Goal: Check status: Check status

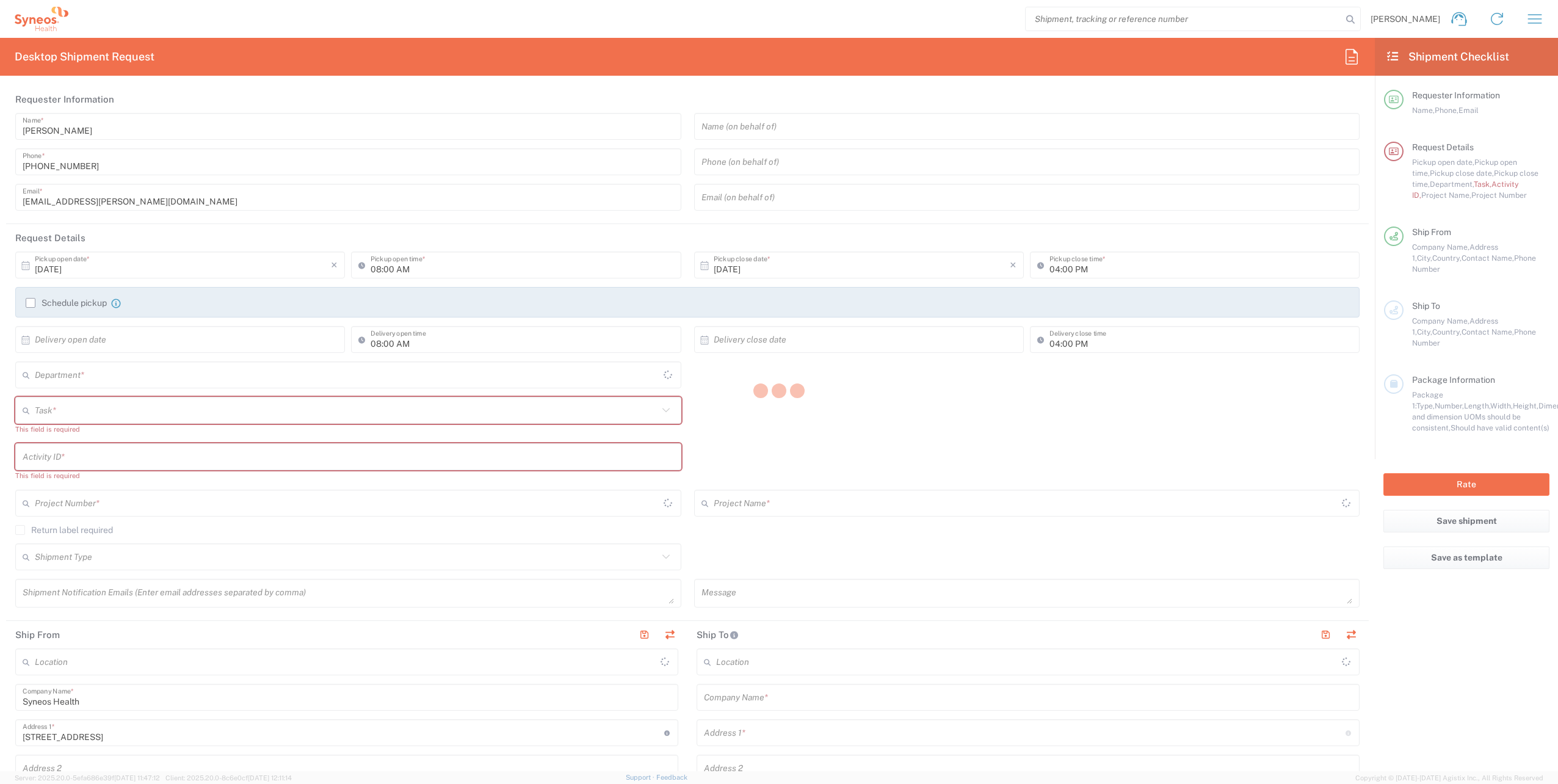
type input "Województwo Małopolskie"
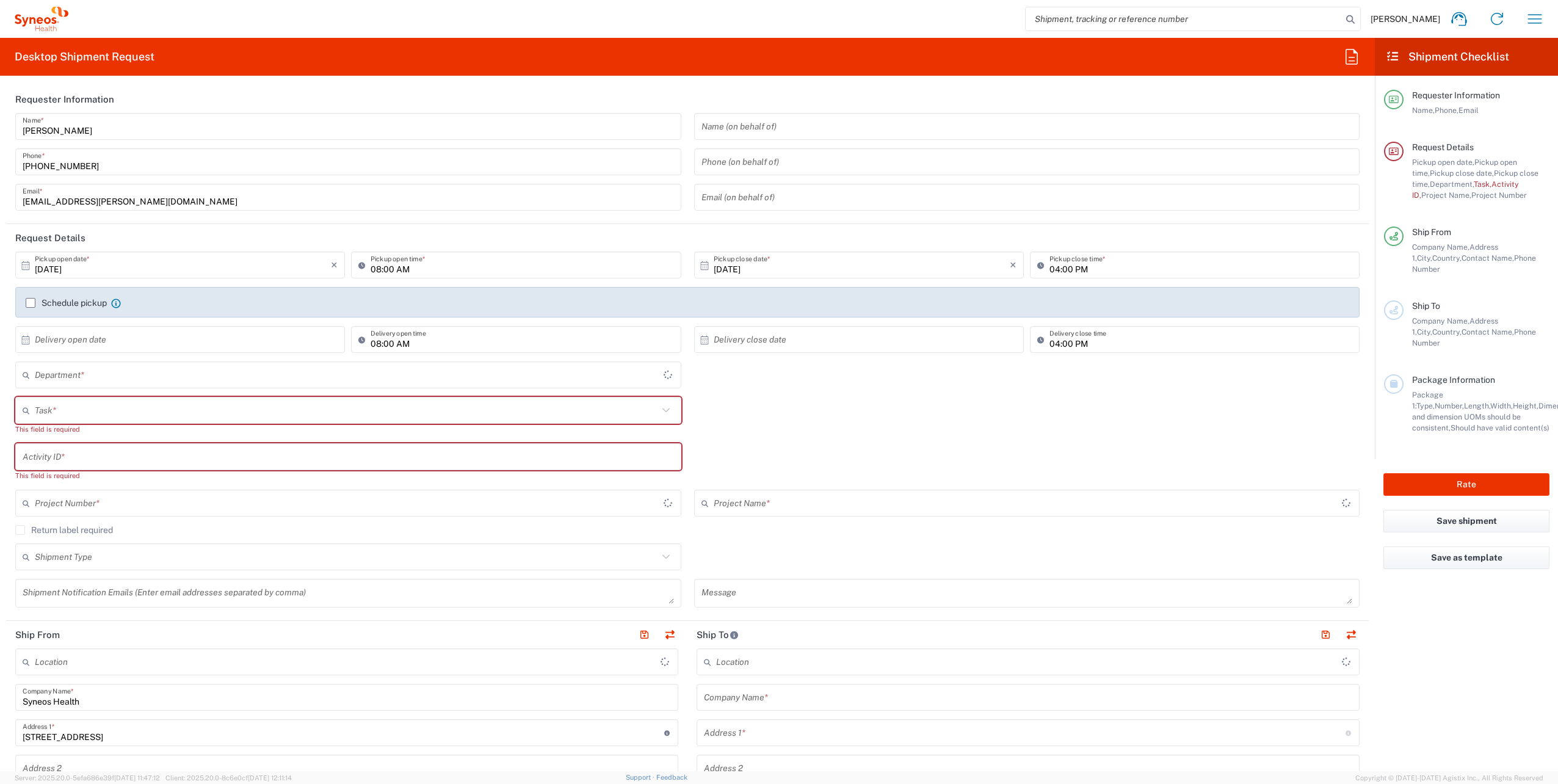
type input "4510"
type input "[GEOGRAPHIC_DATA]"
type input "Syneos Health Poland sp. z.o.o"
click at [1551, 28] on div "[PERSON_NAME] Home Shipment estimator Shipment tracking Desktop shipment reques…" at bounding box center [811, 19] width 1486 height 29
click at [1538, 17] on icon "button" at bounding box center [1535, 19] width 19 height 19
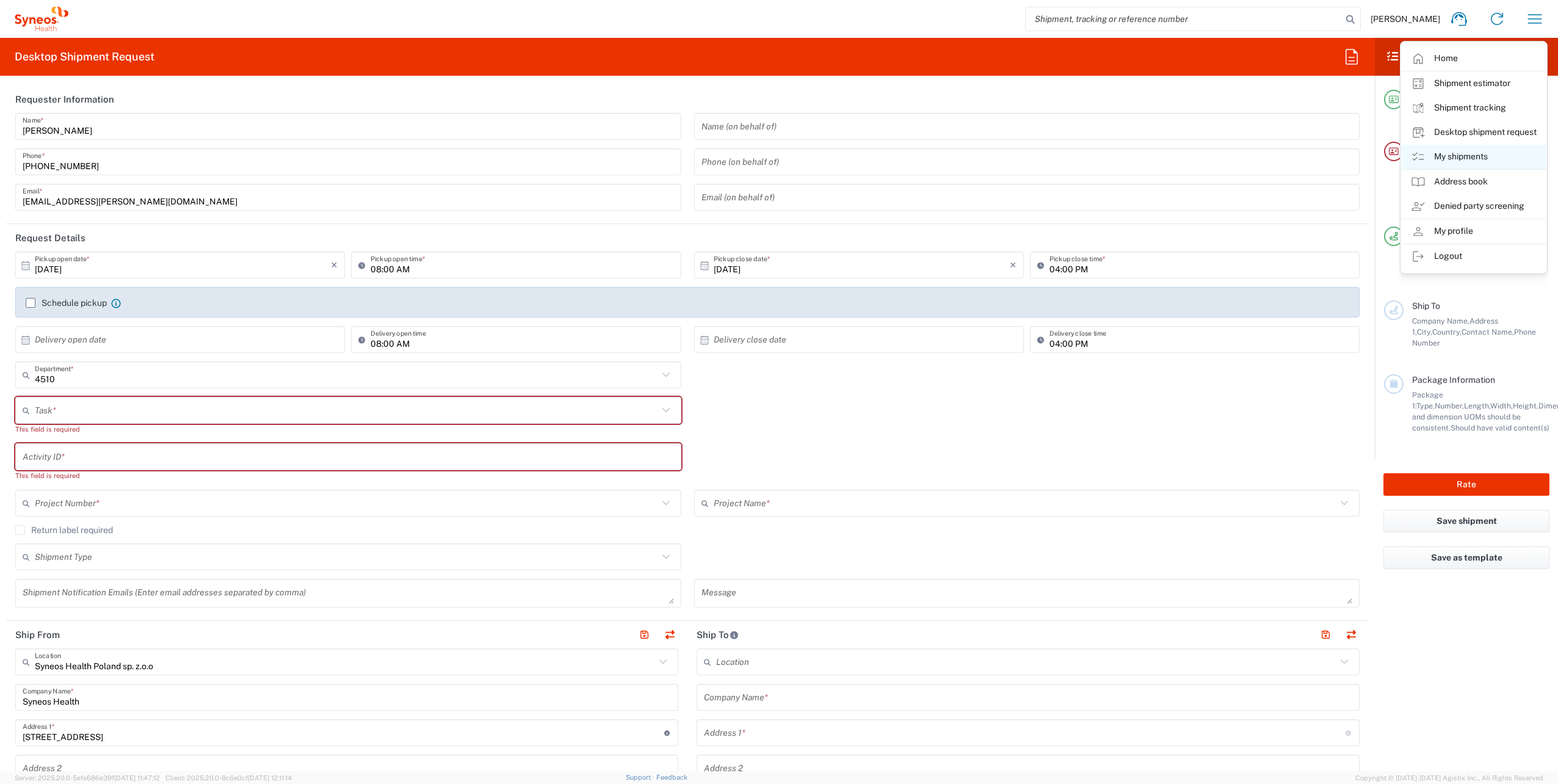
click at [1470, 156] on link "My shipments" at bounding box center [1474, 157] width 145 height 24
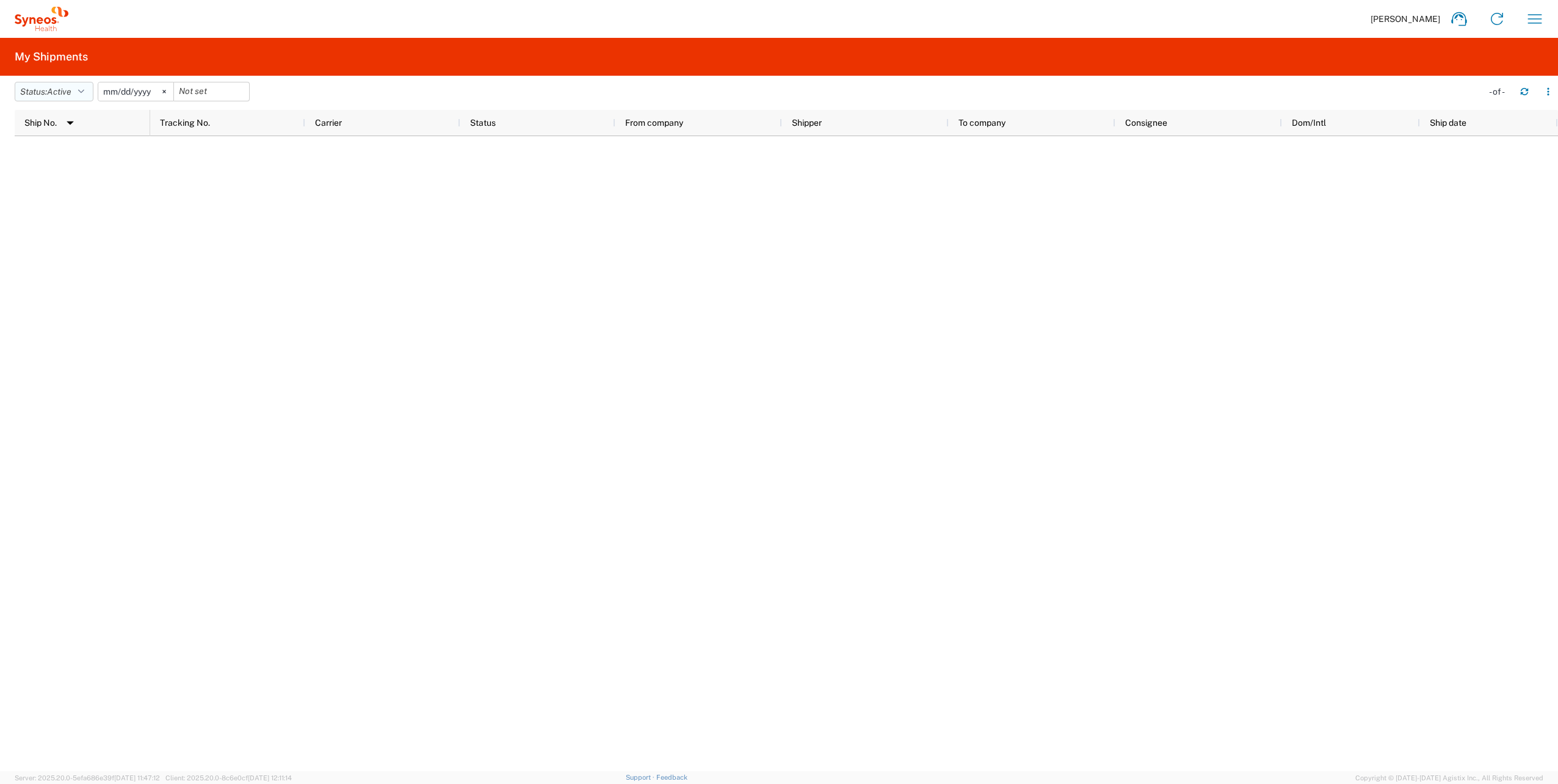
click at [80, 88] on button "Status: Active" at bounding box center [54, 92] width 79 height 19
click at [77, 155] on span "All" at bounding box center [86, 155] width 142 height 19
click at [153, 90] on icon at bounding box center [150, 91] width 3 height 3
click at [68, 84] on button "Status: All" at bounding box center [47, 92] width 66 height 19
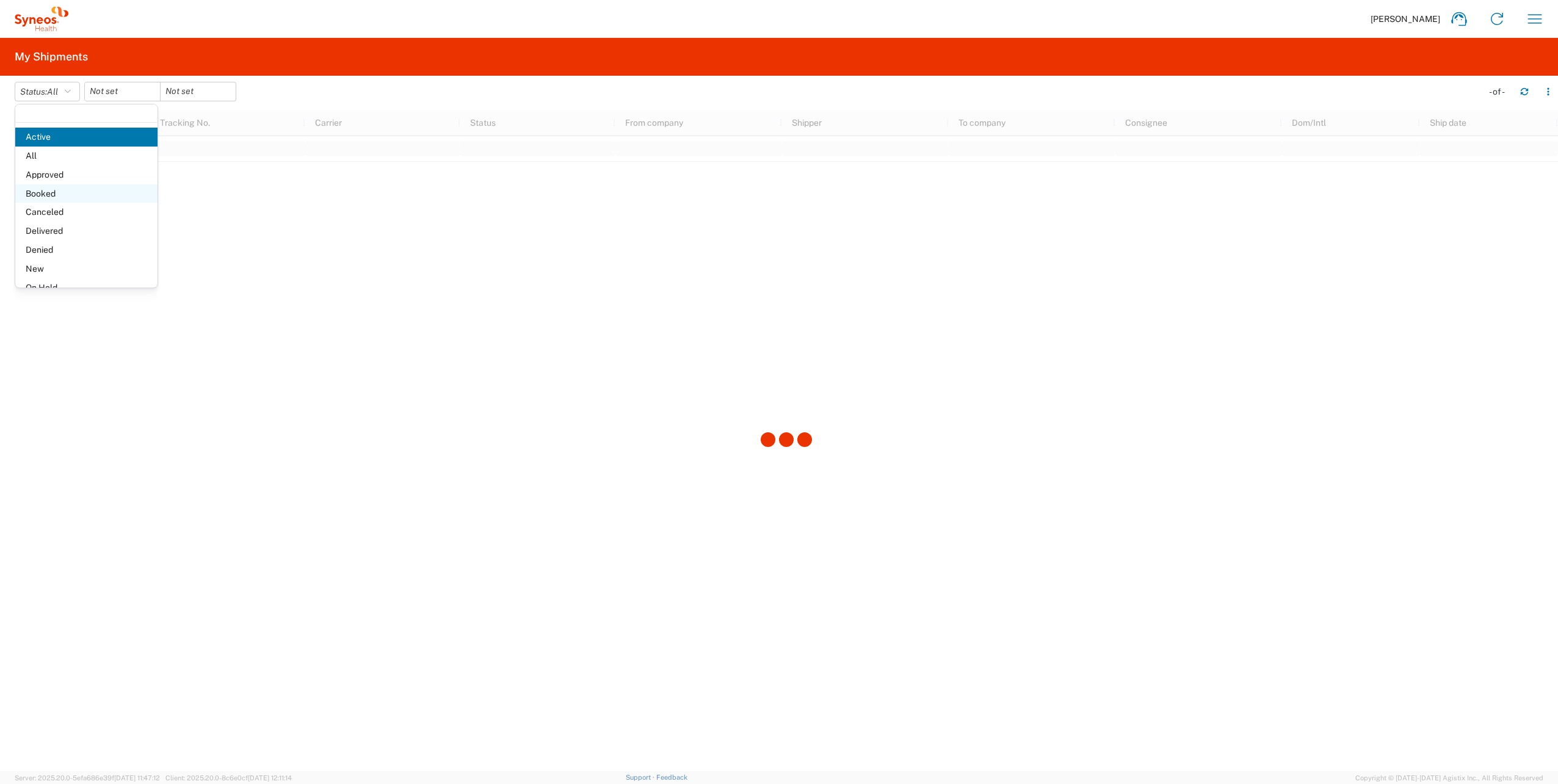
click at [71, 197] on span "Booked" at bounding box center [86, 193] width 142 height 19
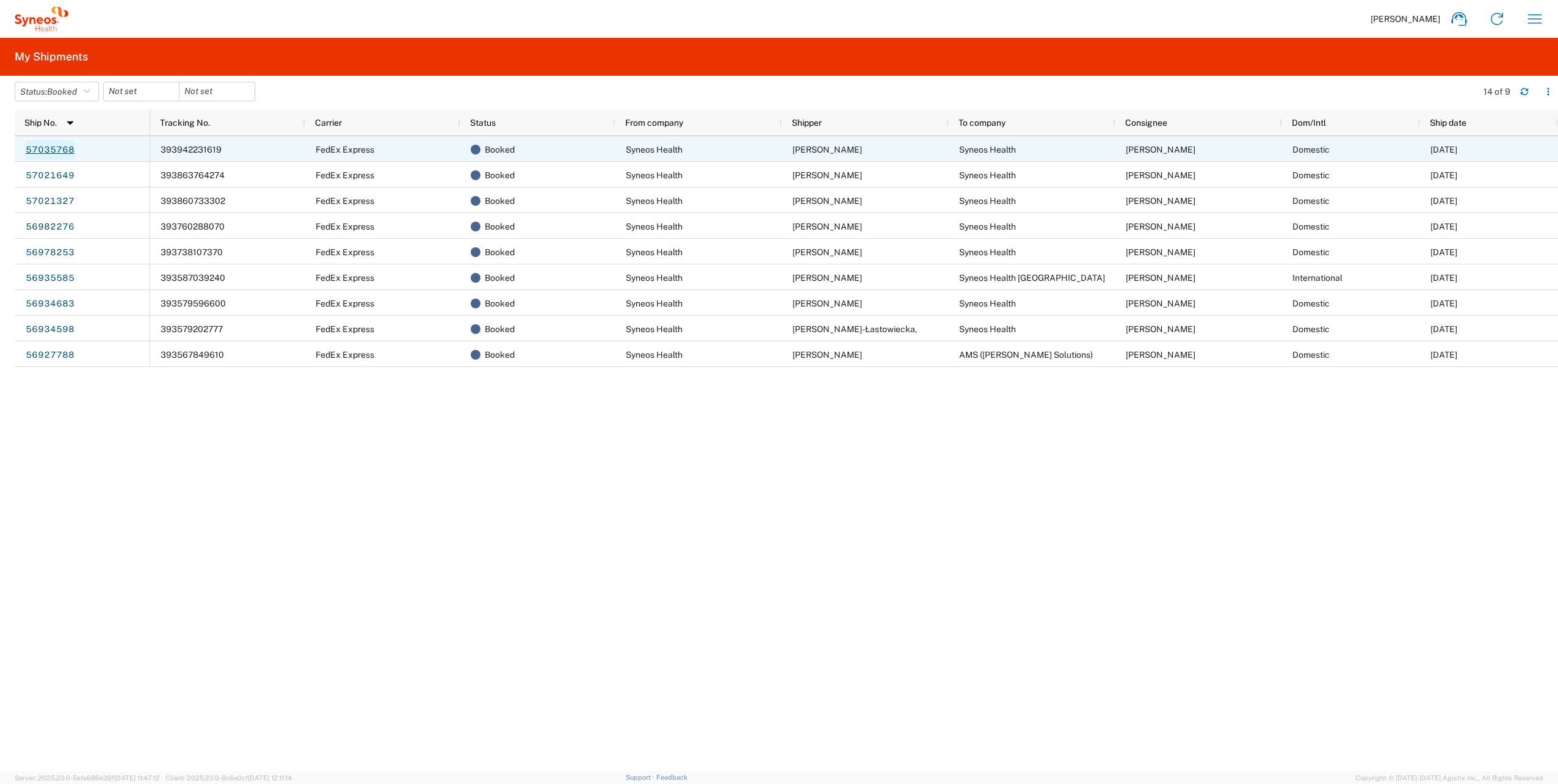
click at [58, 155] on link "57035768" at bounding box center [50, 150] width 50 height 19
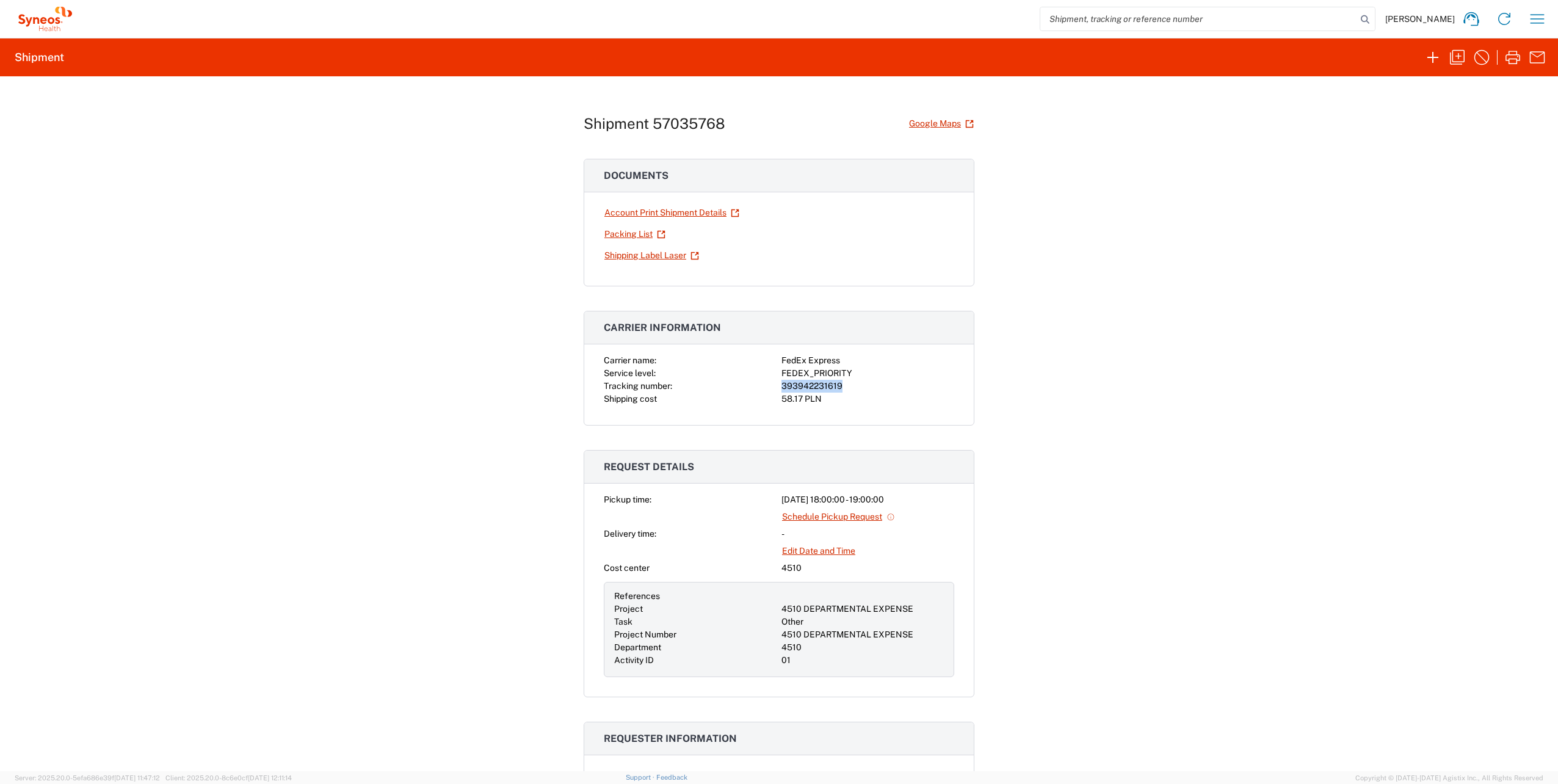
drag, startPoint x: 820, startPoint y: 387, endPoint x: 778, endPoint y: 391, distance: 42.2
click at [781, 391] on div "393942231619" at bounding box center [868, 386] width 173 height 13
drag, startPoint x: 778, startPoint y: 391, endPoint x: 786, endPoint y: 388, distance: 8.5
copy div "393942231619"
